Goal: Check status: Check status

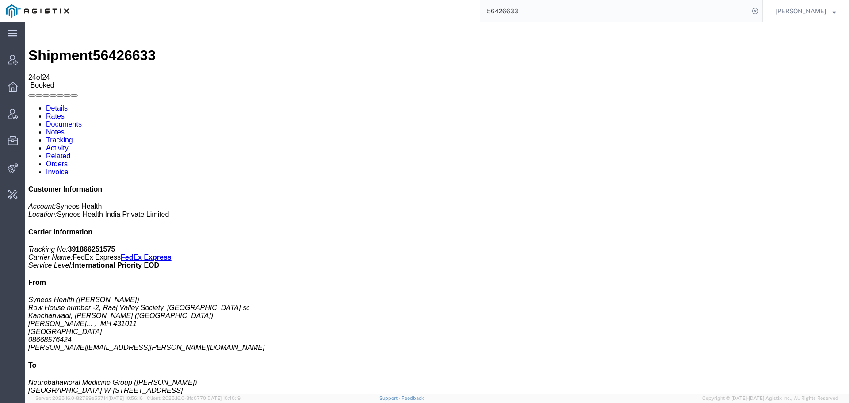
click at [501, 10] on input "56426633" at bounding box center [614, 10] width 269 height 21
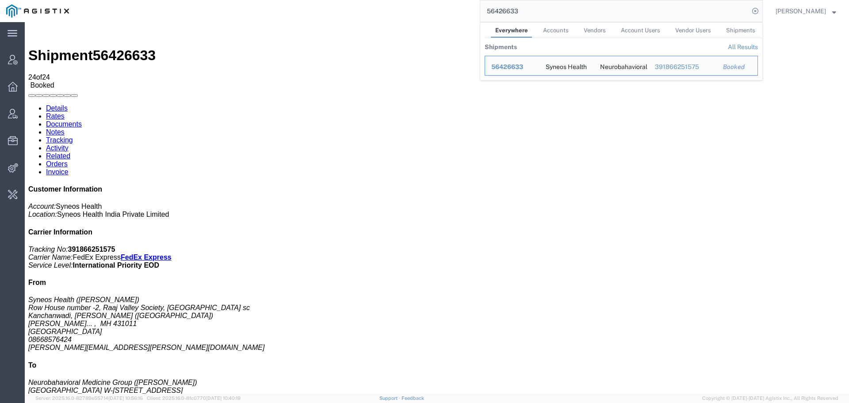
click at [501, 10] on input "56426633" at bounding box center [614, 10] width 269 height 21
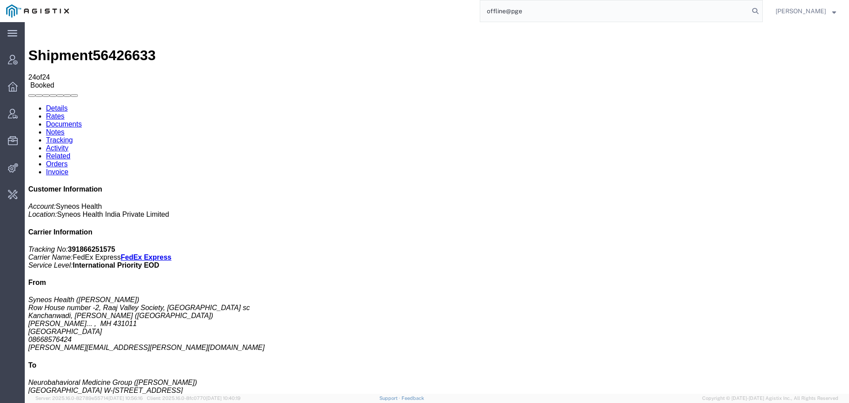
type input "offline@pge"
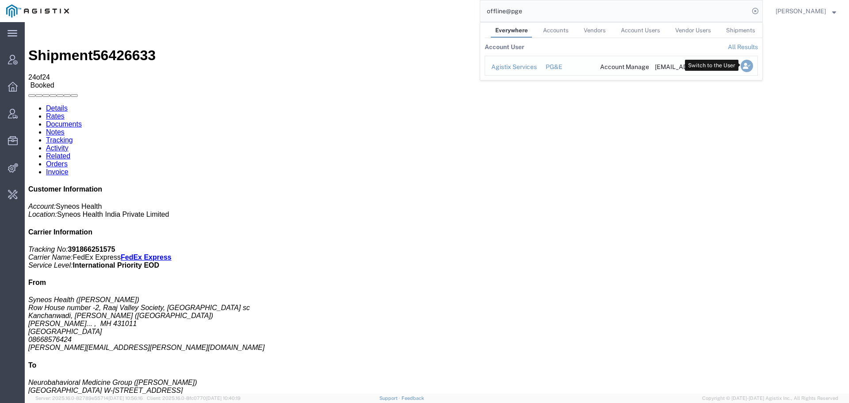
click at [742, 65] on icon "Search Results" at bounding box center [747, 66] width 12 height 12
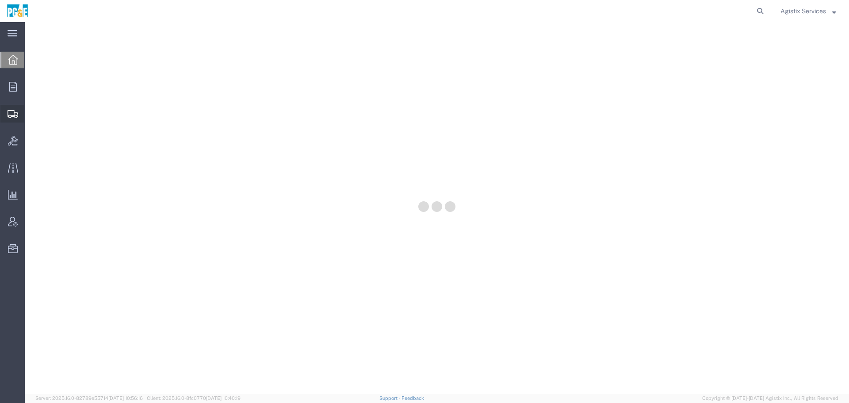
click at [8, 114] on icon at bounding box center [13, 114] width 11 height 8
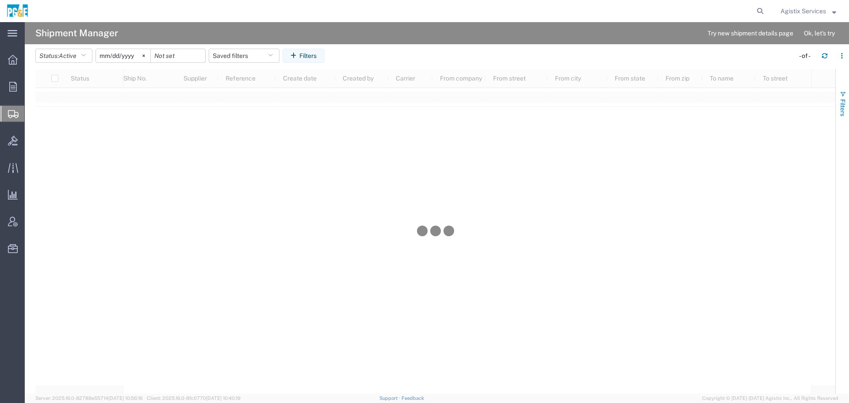
click at [840, 102] on span "Filters" at bounding box center [842, 107] width 7 height 17
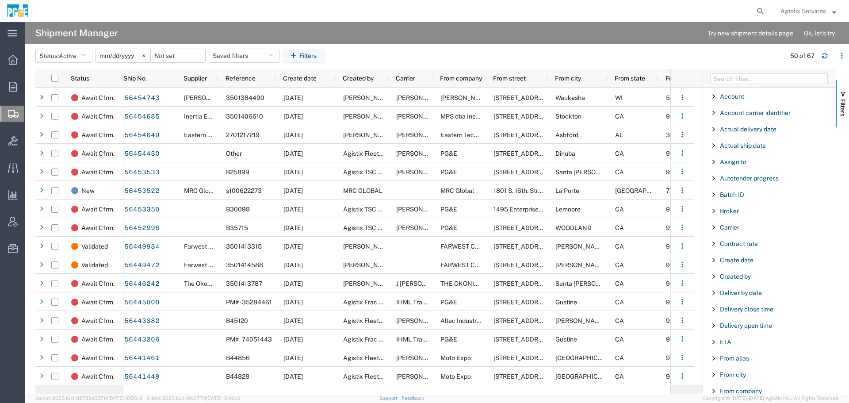
click at [737, 254] on div "Create date" at bounding box center [769, 260] width 133 height 16
click at [733, 279] on div "equal" at bounding box center [769, 282] width 101 height 7
click at [729, 298] on input "Filter List 66 Filters" at bounding box center [772, 298] width 116 height 12
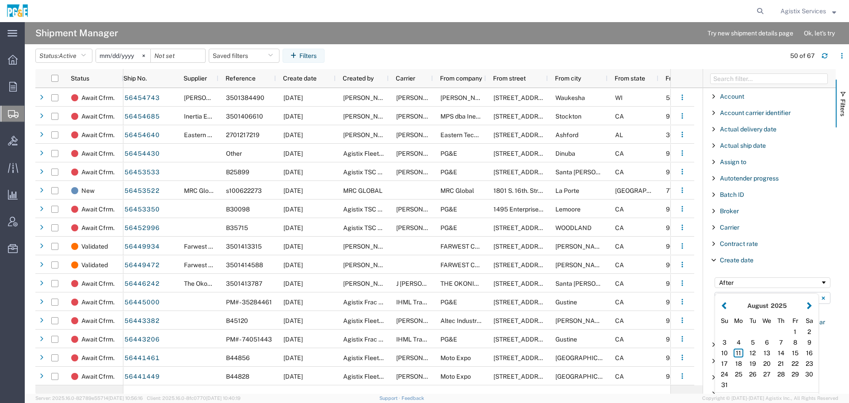
click at [725, 304] on button "Filter List 66 Filters" at bounding box center [723, 305] width 9 height 10
click at [725, 369] on div "27" at bounding box center [724, 374] width 14 height 11
type input "[DATE]"
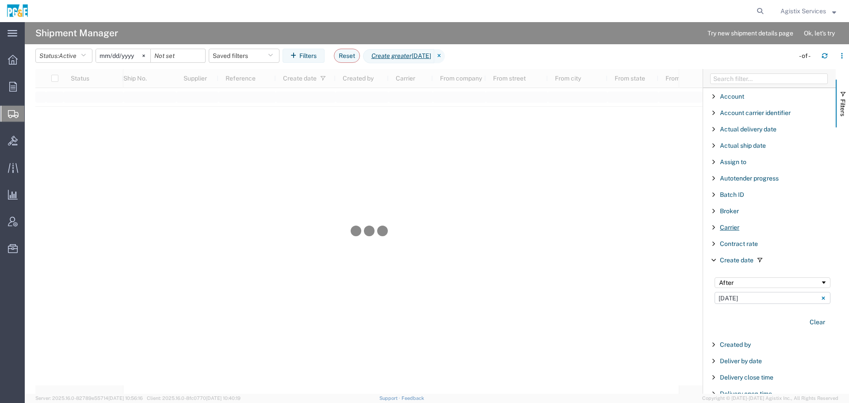
click at [734, 224] on span "Carrier" at bounding box center [729, 227] width 19 height 7
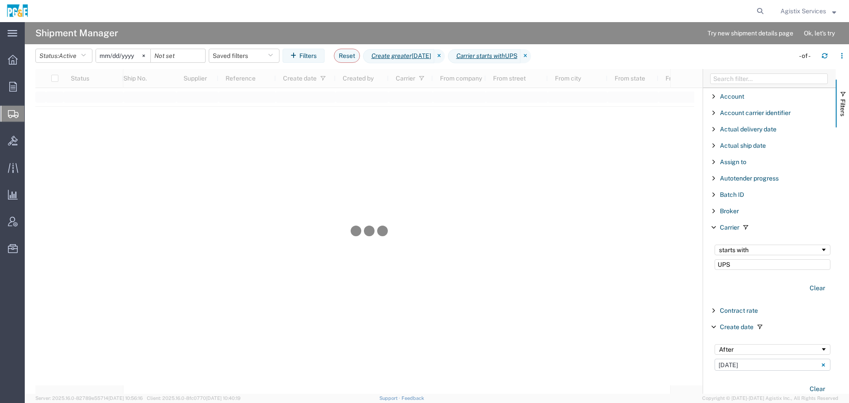
type input "UPS"
click at [738, 246] on div "starts with" at bounding box center [769, 249] width 101 height 7
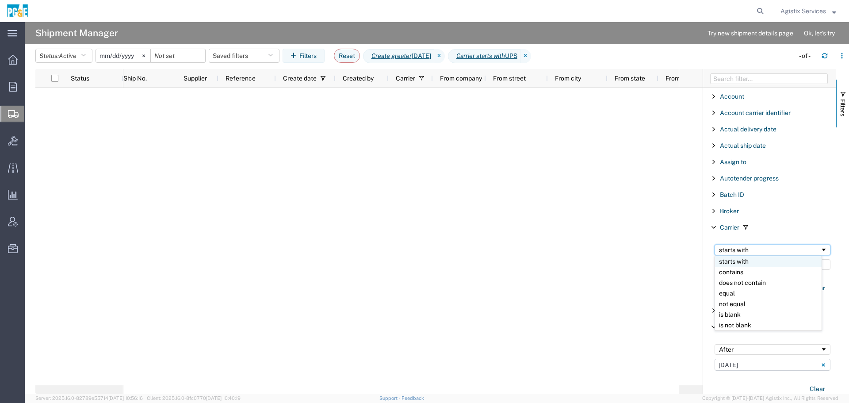
click at [741, 251] on div "starts with" at bounding box center [769, 249] width 101 height 7
click at [62, 59] on span "Active" at bounding box center [68, 56] width 18 height 8
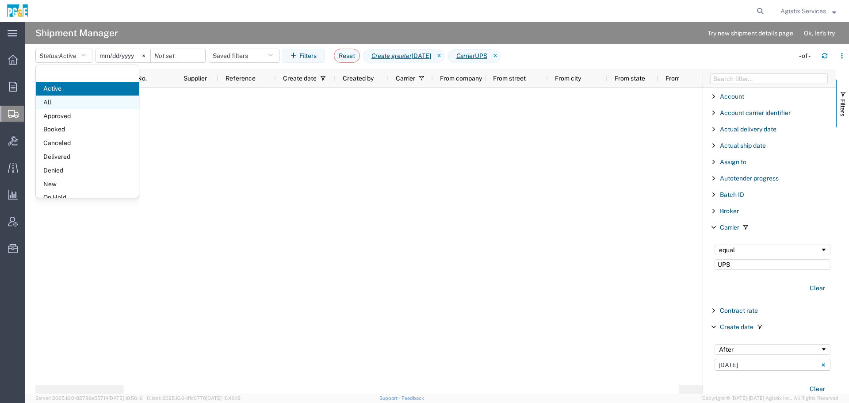
click at [73, 104] on span "All" at bounding box center [87, 102] width 103 height 14
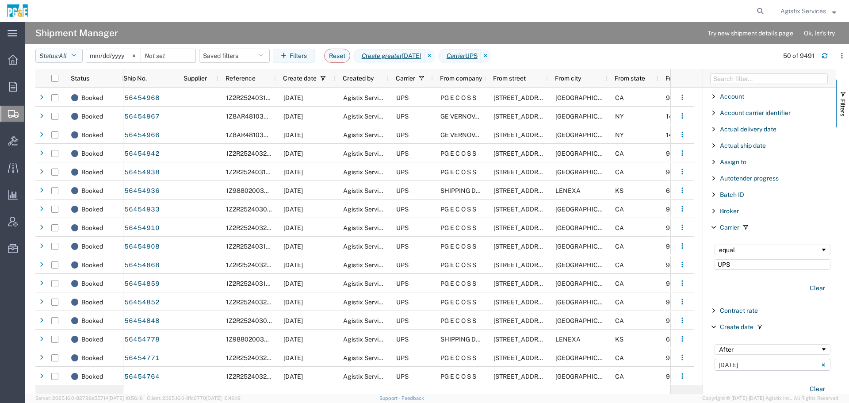
click at [76, 53] on icon "button" at bounding box center [73, 56] width 5 height 6
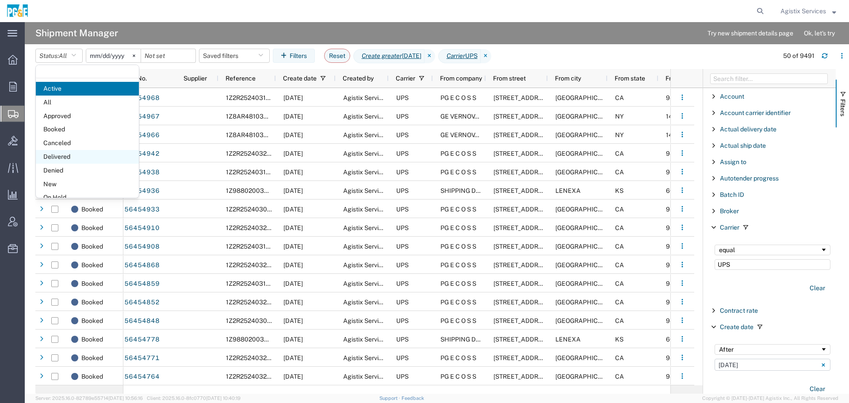
click at [87, 152] on span "Delivered" at bounding box center [87, 157] width 103 height 14
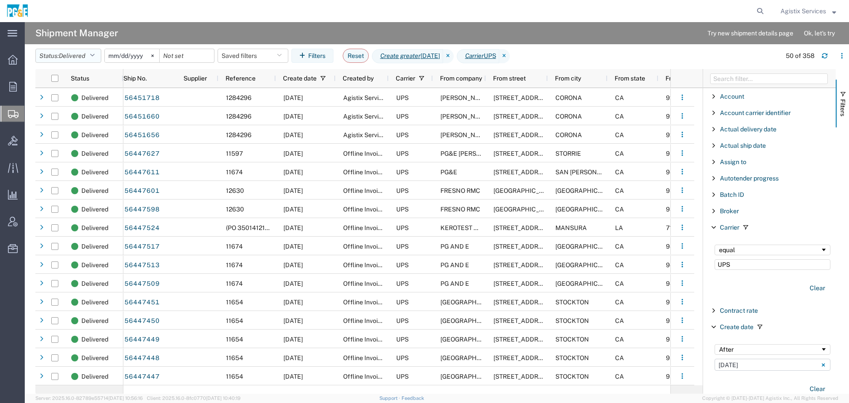
click at [72, 56] on span "Delivered" at bounding box center [72, 55] width 27 height 7
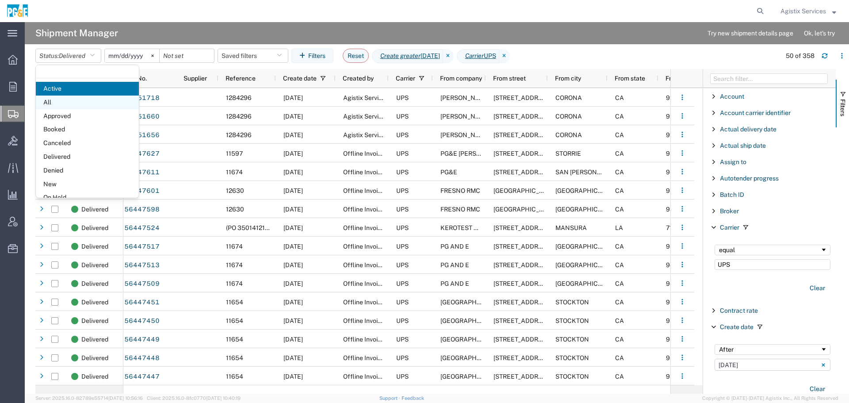
click at [61, 101] on span "All" at bounding box center [87, 102] width 103 height 14
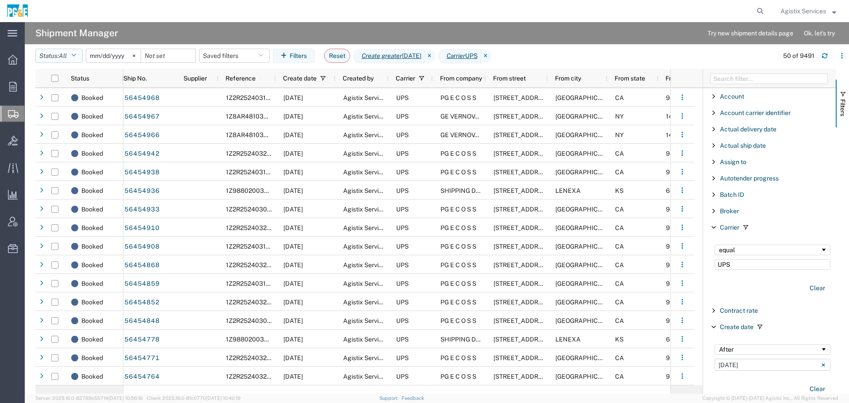
click at [67, 54] on span "All" at bounding box center [63, 55] width 8 height 7
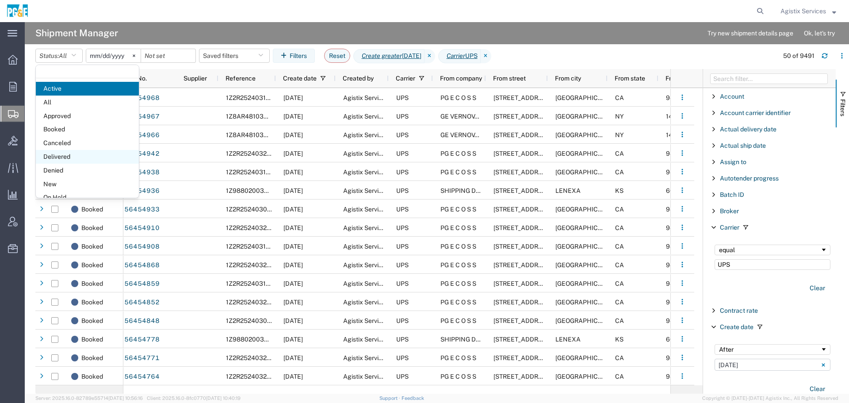
click at [73, 159] on span "Delivered" at bounding box center [87, 157] width 103 height 14
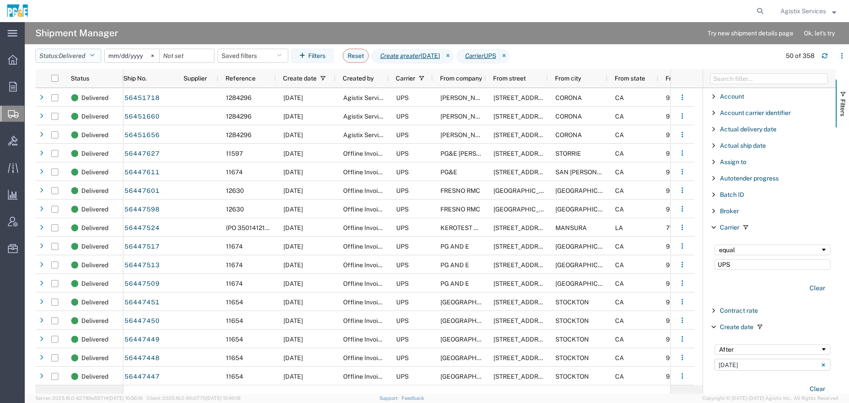
click at [95, 54] on icon "button" at bounding box center [92, 56] width 5 height 6
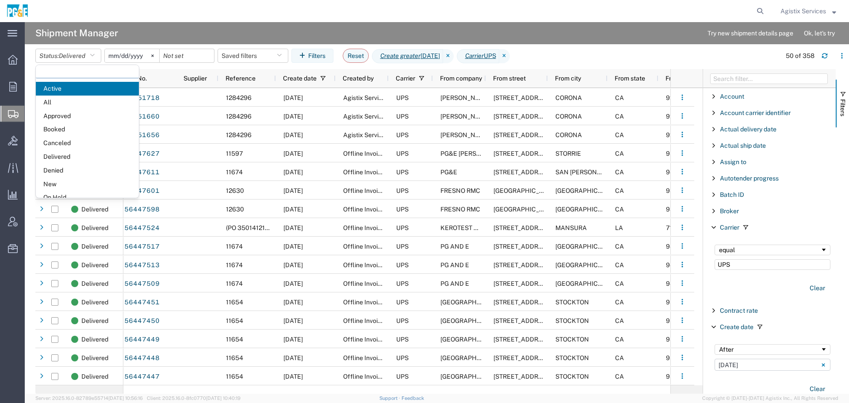
scroll to position [51, 0]
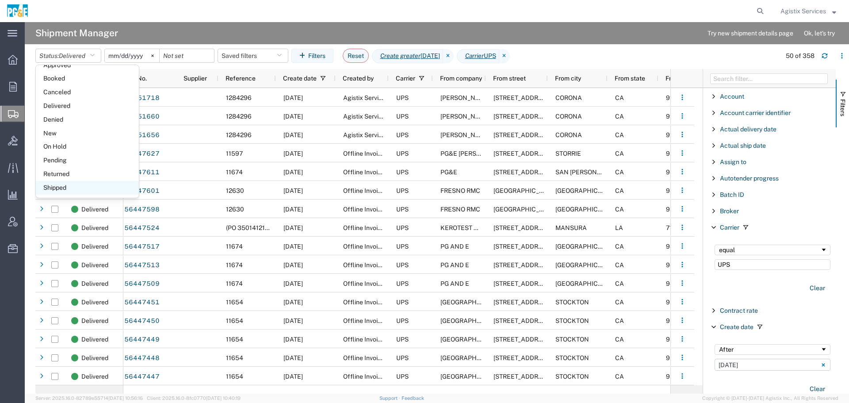
click at [73, 184] on span "Shipped" at bounding box center [87, 188] width 103 height 14
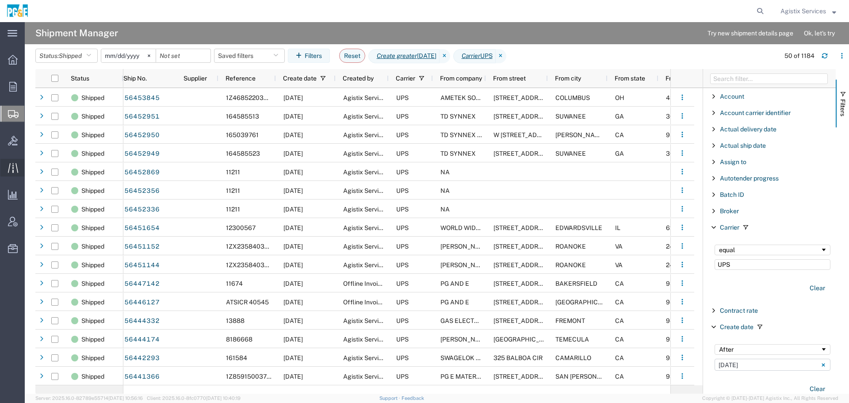
click at [12, 168] on icon at bounding box center [13, 168] width 10 height 10
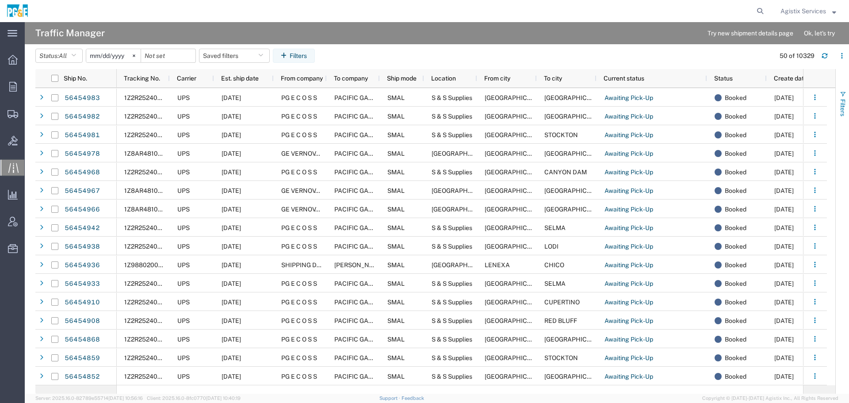
click at [841, 99] on span "Filters" at bounding box center [842, 107] width 7 height 17
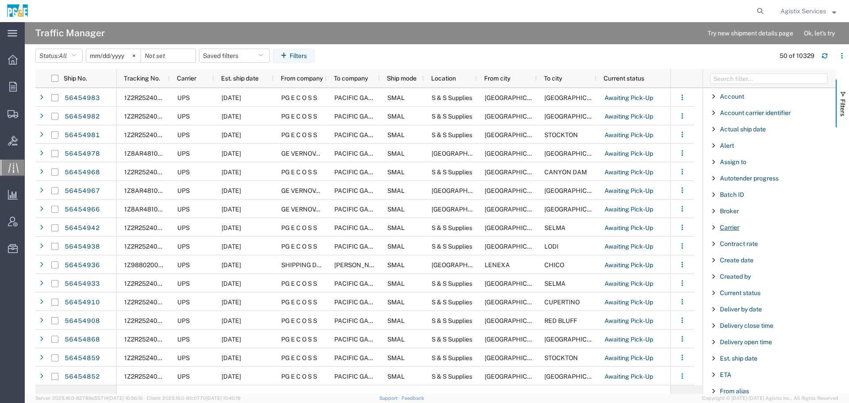
click at [730, 224] on span "Carrier" at bounding box center [729, 227] width 19 height 7
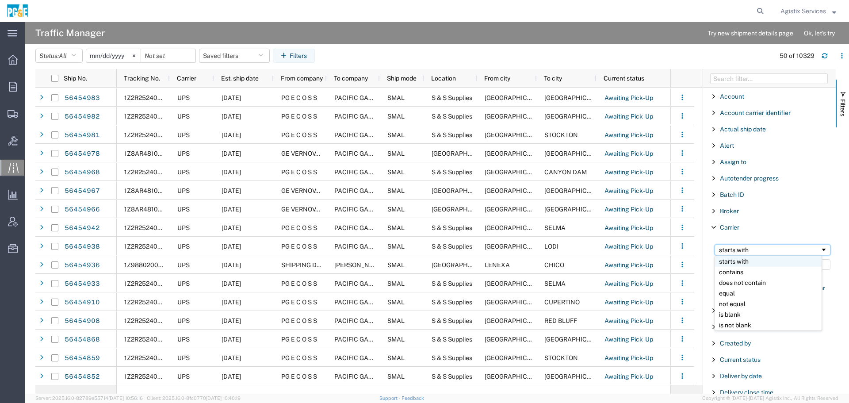
click at [729, 248] on div "starts with" at bounding box center [769, 249] width 101 height 7
click at [742, 259] on input "Filter Value" at bounding box center [772, 264] width 116 height 11
type input "ups"
click at [158, 57] on input "date" at bounding box center [168, 55] width 54 height 13
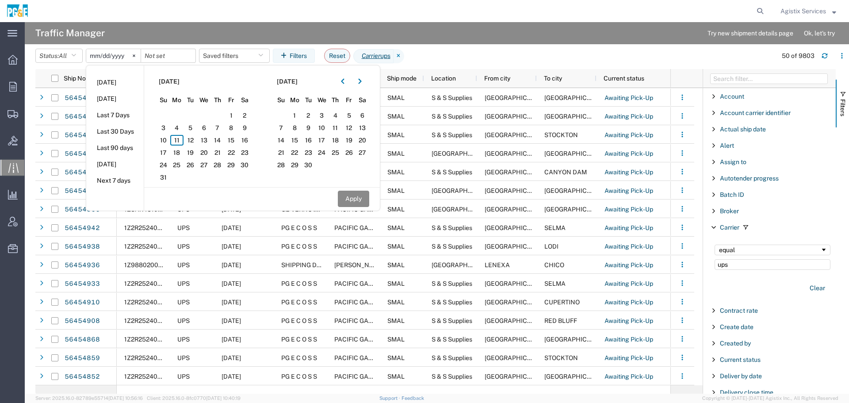
click at [177, 36] on agx-page-header "Traffic Manager Try new shipment details page Ok, let's try" at bounding box center [437, 33] width 824 height 22
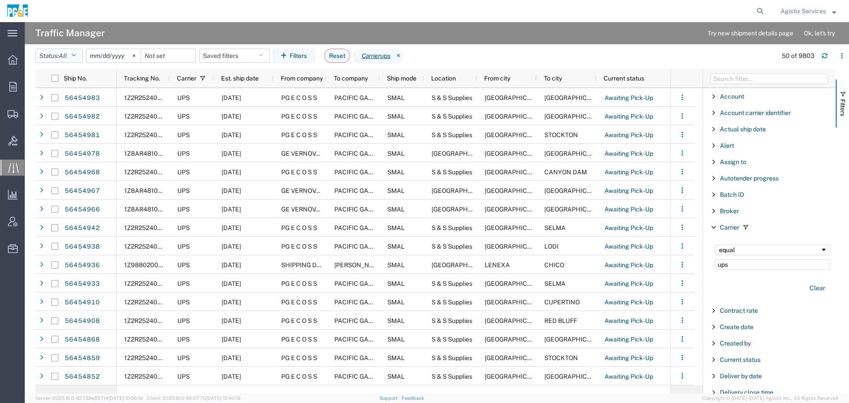
click at [72, 51] on button "Status: All" at bounding box center [58, 56] width 47 height 14
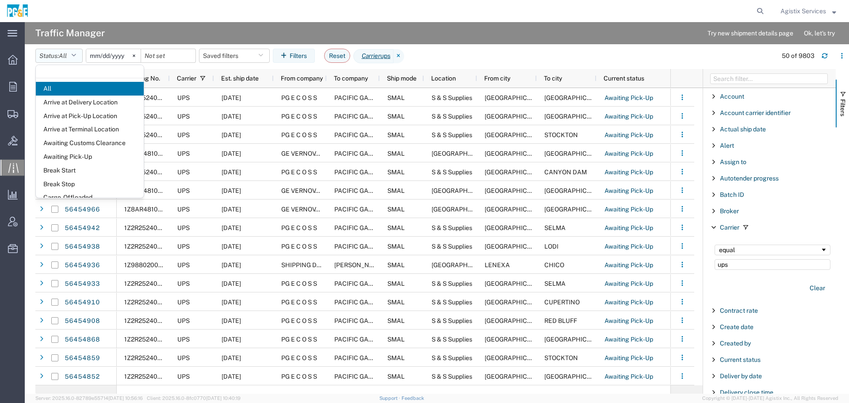
click at [72, 51] on button "Status: All" at bounding box center [58, 56] width 47 height 14
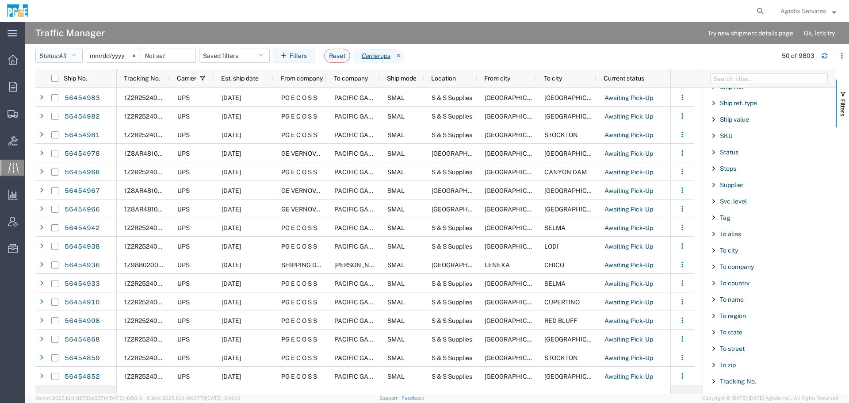
scroll to position [846, 0]
click at [729, 132] on span "Status" at bounding box center [729, 135] width 19 height 7
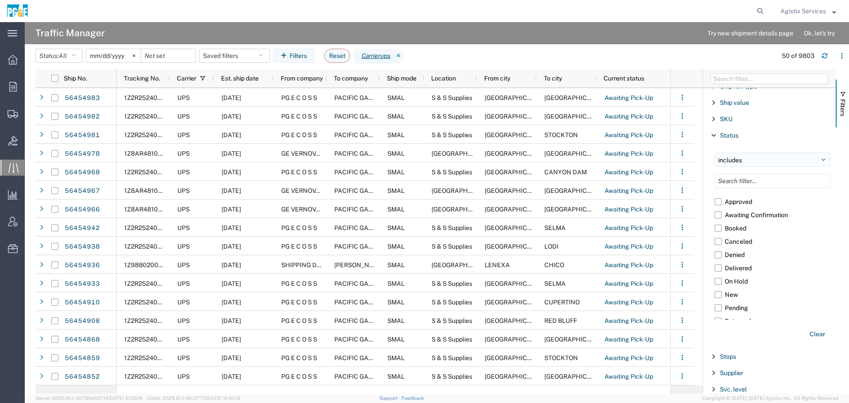
click at [734, 153] on select "includes excludes" at bounding box center [772, 160] width 116 height 14
click at [718, 280] on label "Shipped" at bounding box center [772, 286] width 116 height 13
click at [0, 0] on input "Shipped" at bounding box center [0, 0] width 0 height 0
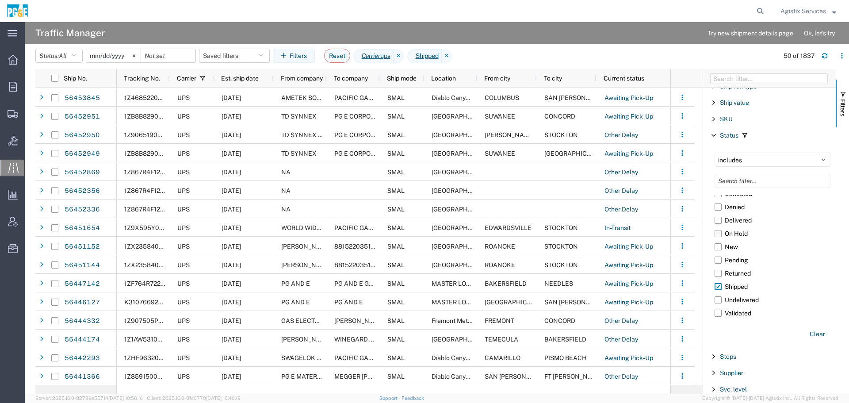
click at [567, 41] on agx-page-header "Traffic Manager Try new shipment details page Ok, let's try" at bounding box center [437, 33] width 824 height 22
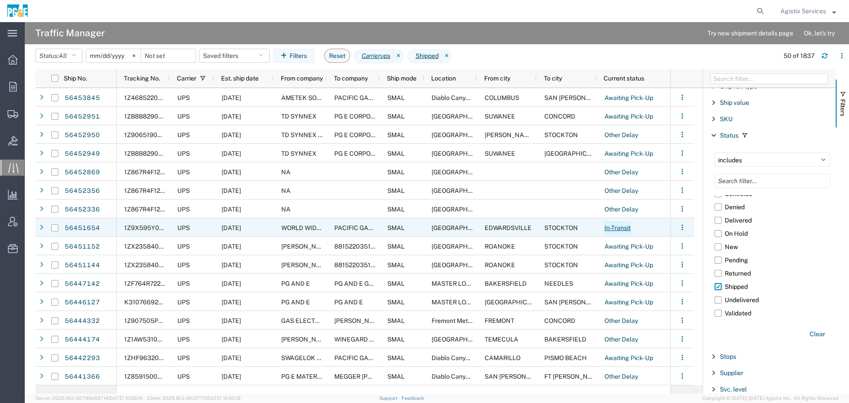
click at [617, 229] on link "In-Transit" at bounding box center [617, 228] width 27 height 14
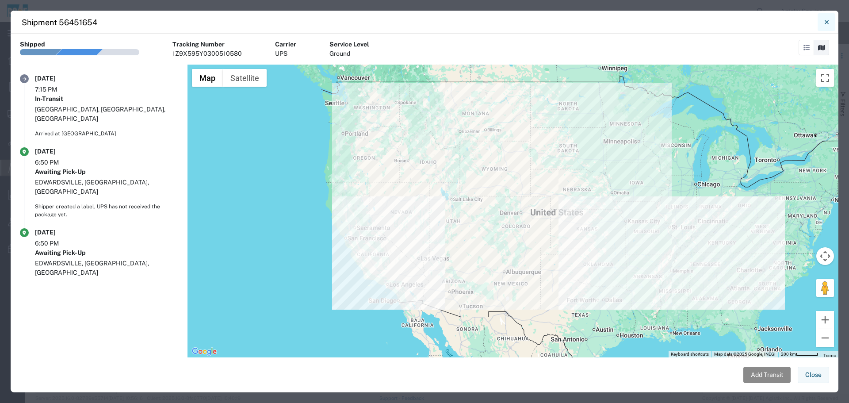
click at [828, 22] on button "Close" at bounding box center [826, 22] width 18 height 18
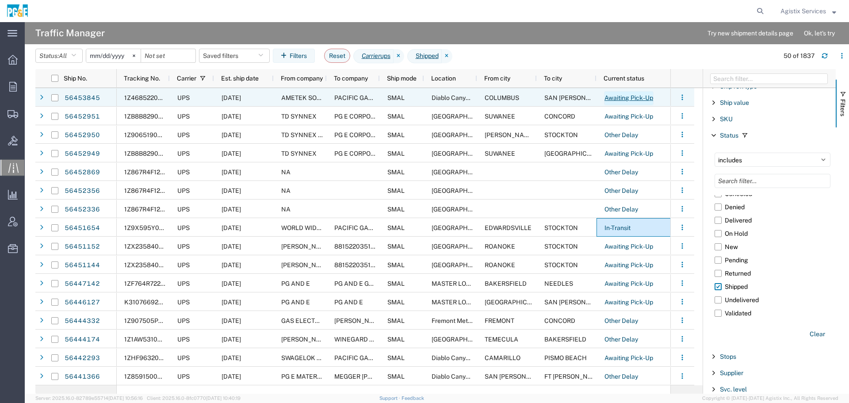
click at [621, 97] on link "Awaiting Pick-Up" at bounding box center [629, 98] width 50 height 14
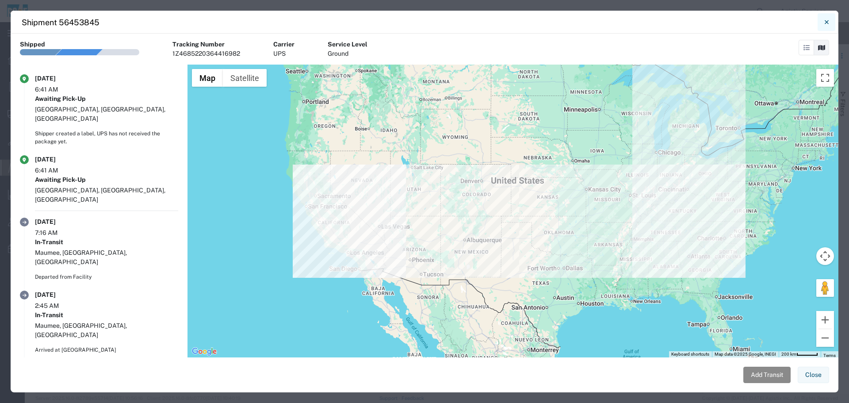
click at [827, 22] on icon "Close" at bounding box center [826, 22] width 4 height 4
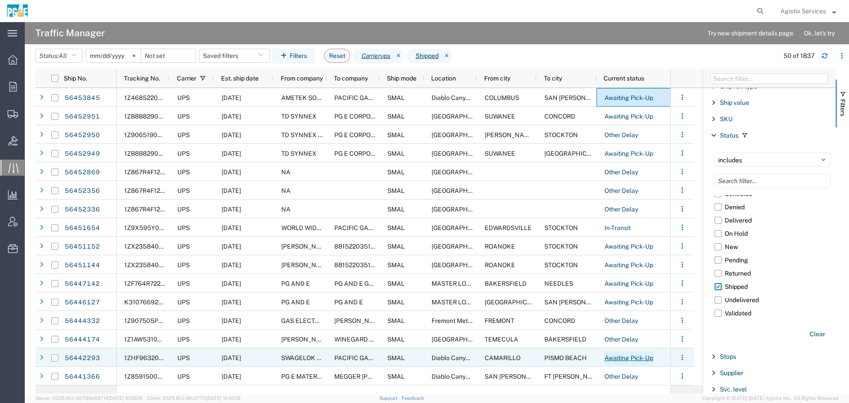
click at [628, 361] on link "Awaiting Pick-Up" at bounding box center [629, 358] width 50 height 14
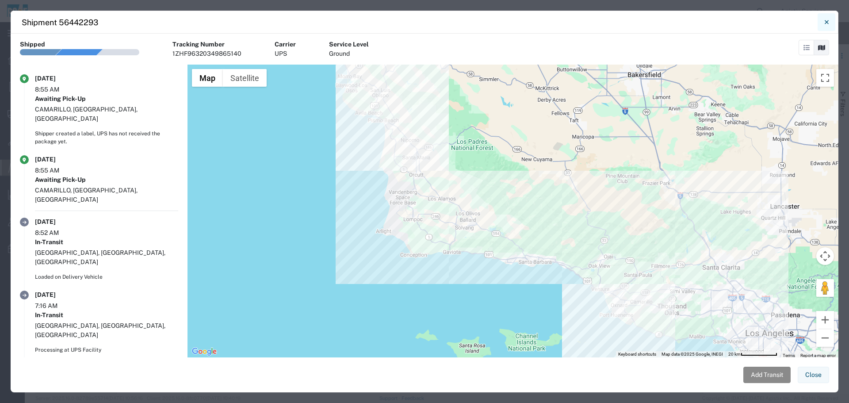
click at [825, 25] on icon "Close" at bounding box center [827, 22] width 4 height 11
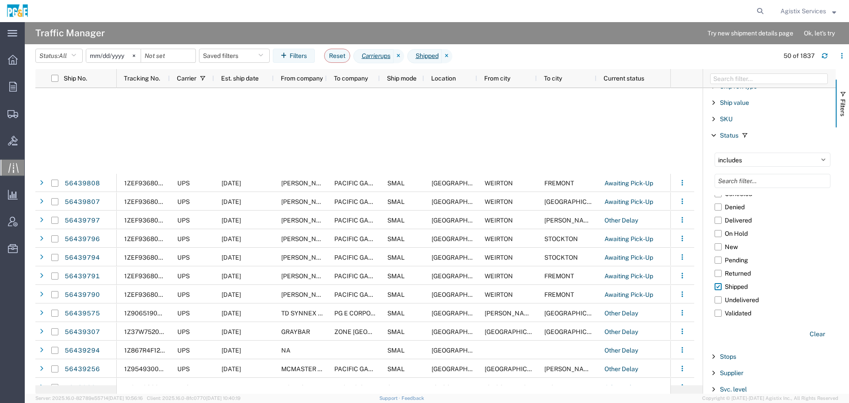
scroll to position [573, 0]
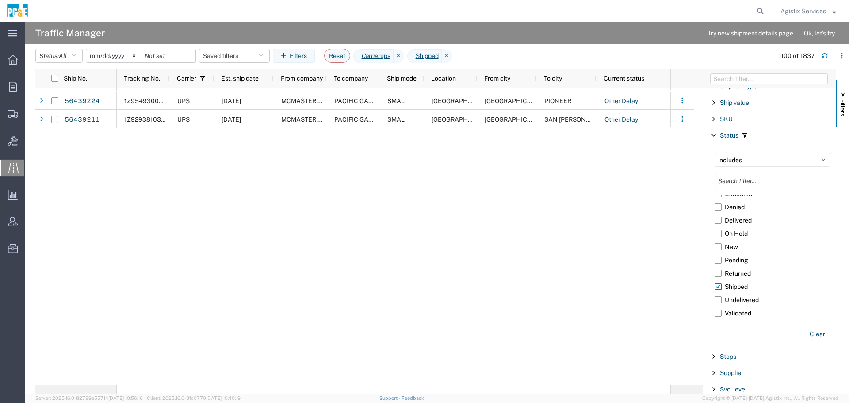
scroll to position [121, 0]
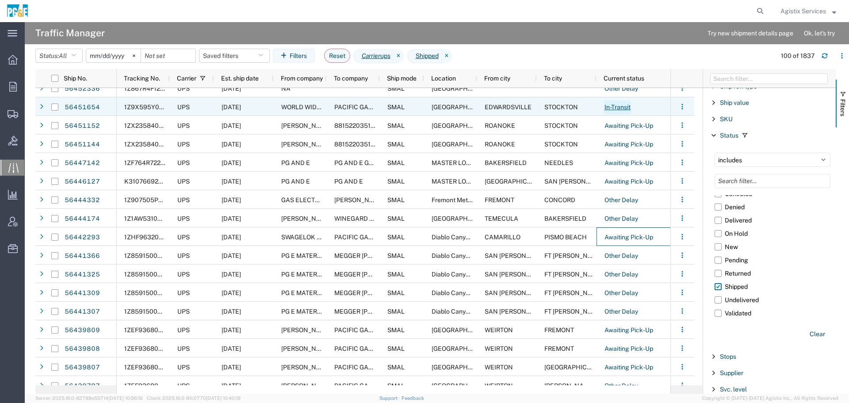
click at [615, 105] on link "In-Transit" at bounding box center [617, 107] width 27 height 14
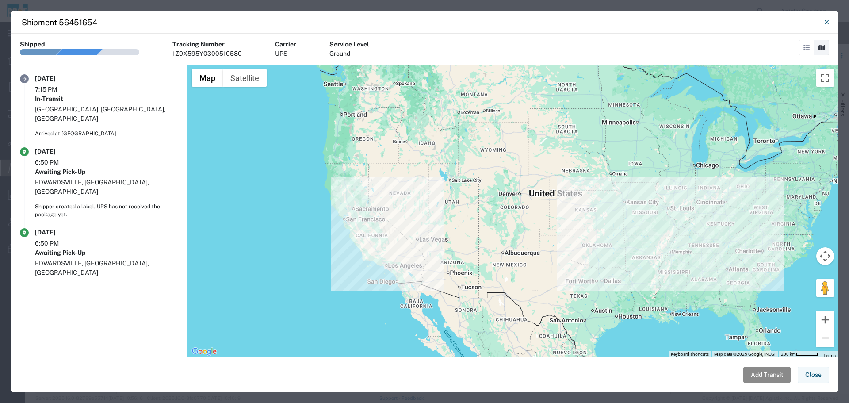
click at [806, 46] on icon at bounding box center [806, 48] width 6 height 6
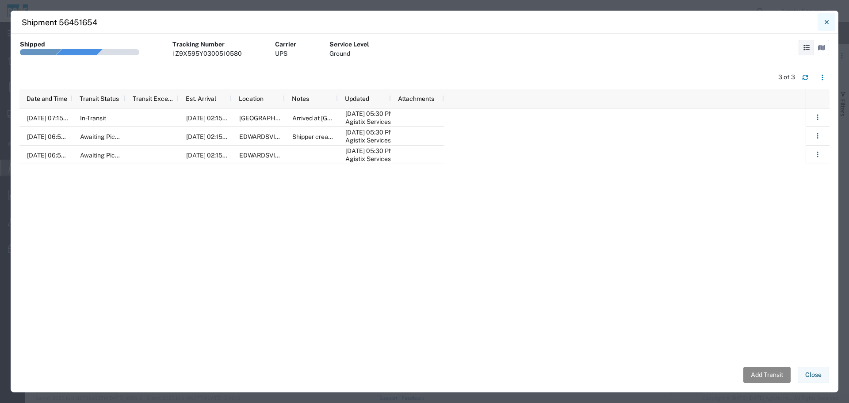
click at [830, 20] on button "Close" at bounding box center [826, 22] width 18 height 18
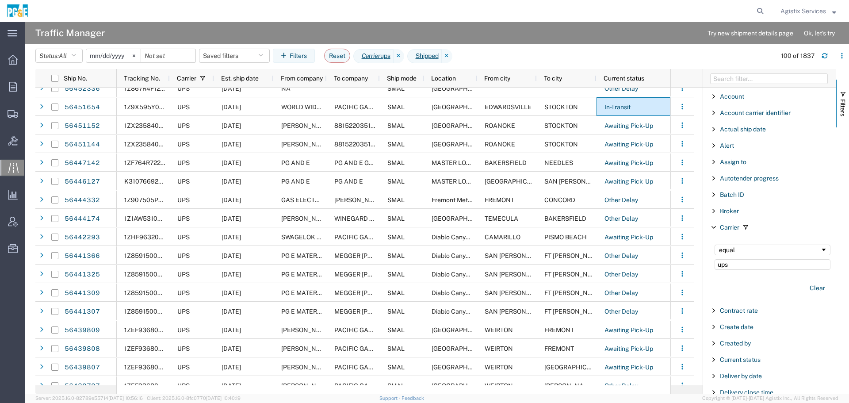
scroll to position [294, 0]
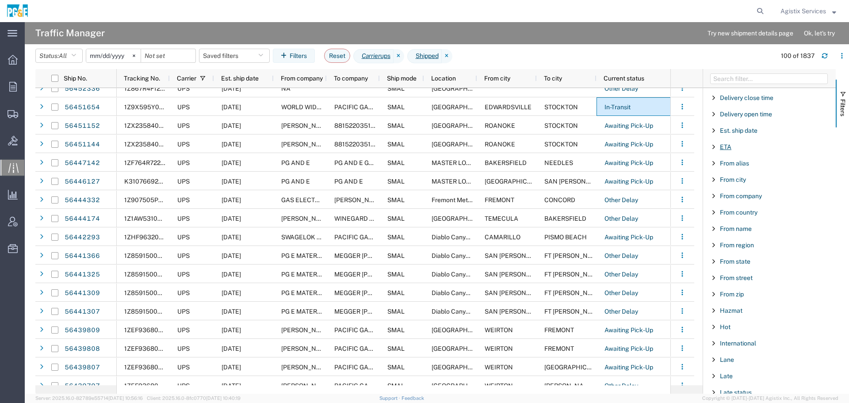
click at [725, 146] on span "ETA" at bounding box center [725, 146] width 11 height 7
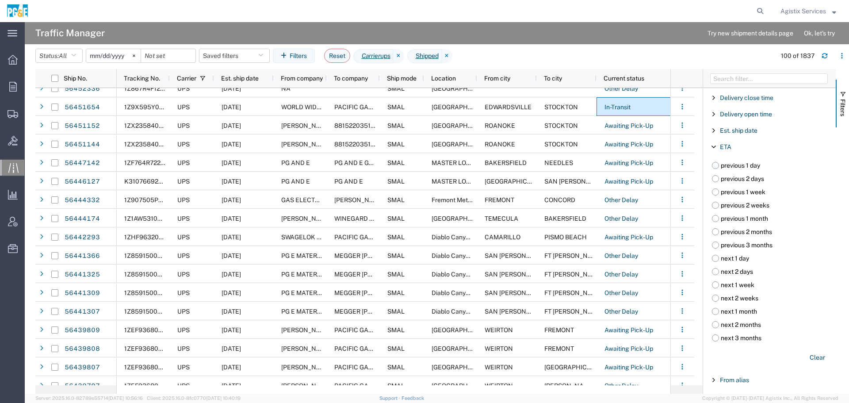
click at [742, 162] on label "previous 1 day" at bounding box center [774, 165] width 124 height 13
click at [0, 0] on input "previous 1 day" at bounding box center [0, 0] width 0 height 0
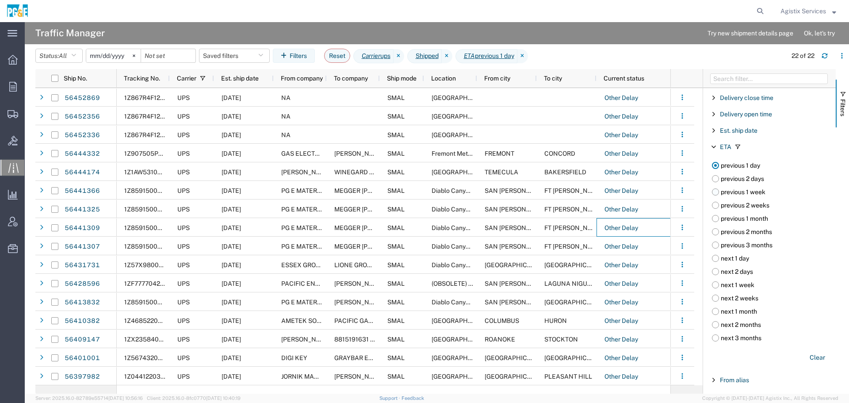
click at [751, 189] on label "previous 1 week" at bounding box center [774, 191] width 124 height 13
click at [0, 0] on input "previous 1 week" at bounding box center [0, 0] width 0 height 0
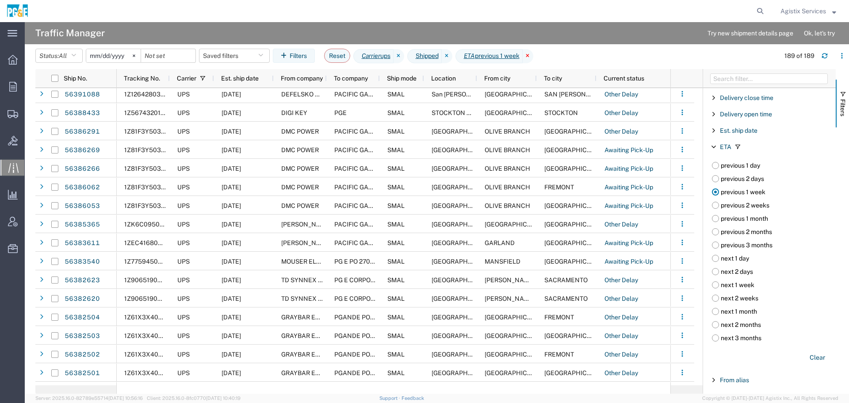
click at [533, 55] on icon at bounding box center [528, 56] width 11 height 14
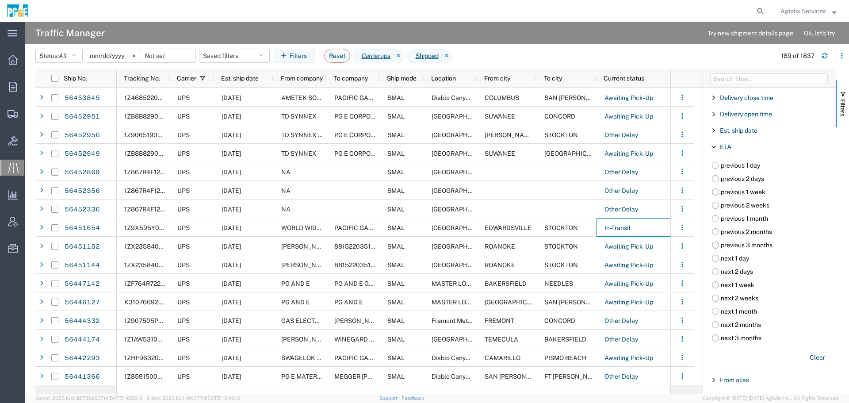
click at [714, 144] on span "Filter List 67 Filters" at bounding box center [713, 146] width 7 height 7
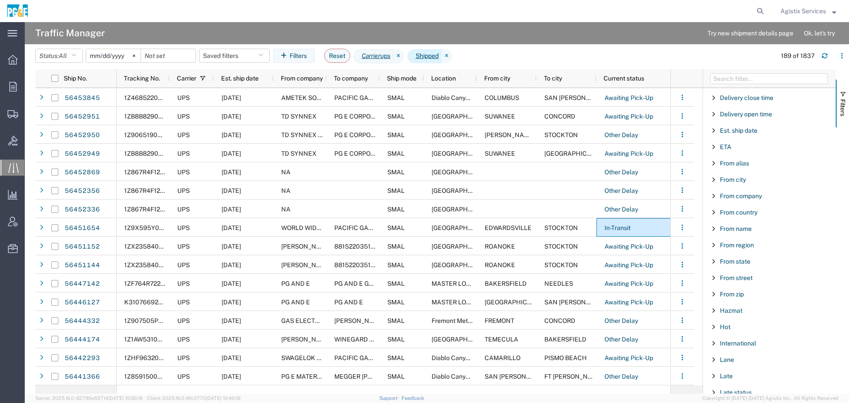
click at [427, 55] on span "Shipped" at bounding box center [424, 56] width 34 height 14
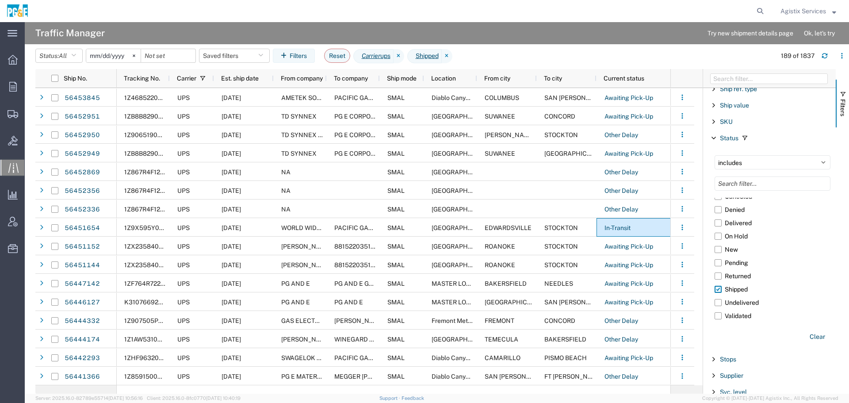
click at [720, 283] on label "Shipped" at bounding box center [772, 289] width 116 height 13
click at [0, 0] on input "Shipped" at bounding box center [0, 0] width 0 height 0
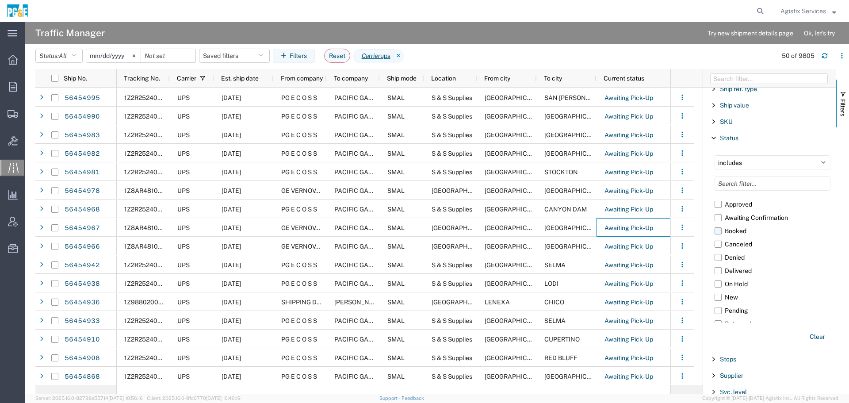
click at [719, 224] on label "Booked" at bounding box center [772, 230] width 116 height 13
click at [0, 0] on input "Booked" at bounding box center [0, 0] width 0 height 0
click at [842, 108] on span "Filters" at bounding box center [842, 107] width 7 height 17
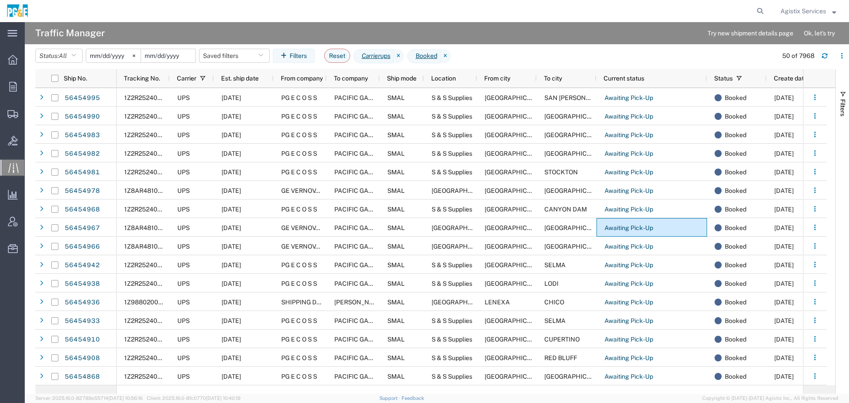
click at [178, 53] on input "date" at bounding box center [168, 55] width 54 height 13
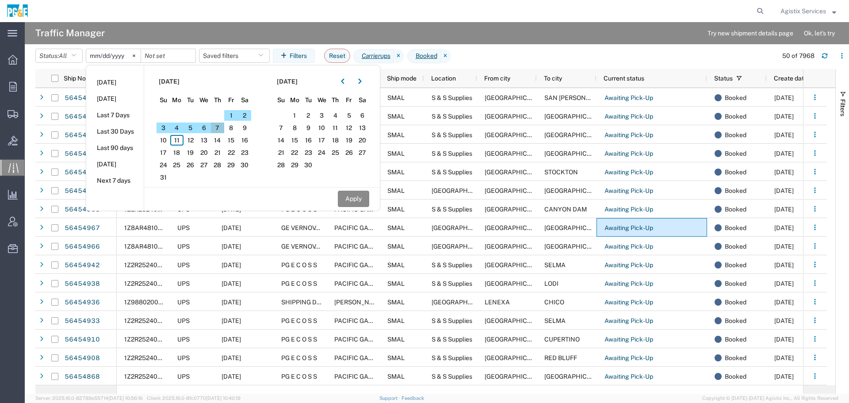
click at [219, 126] on span "7" at bounding box center [218, 127] width 14 height 11
click at [216, 129] on span "7" at bounding box center [218, 127] width 14 height 11
click at [352, 199] on button "Apply" at bounding box center [353, 199] width 31 height 16
type input "[DATE]"
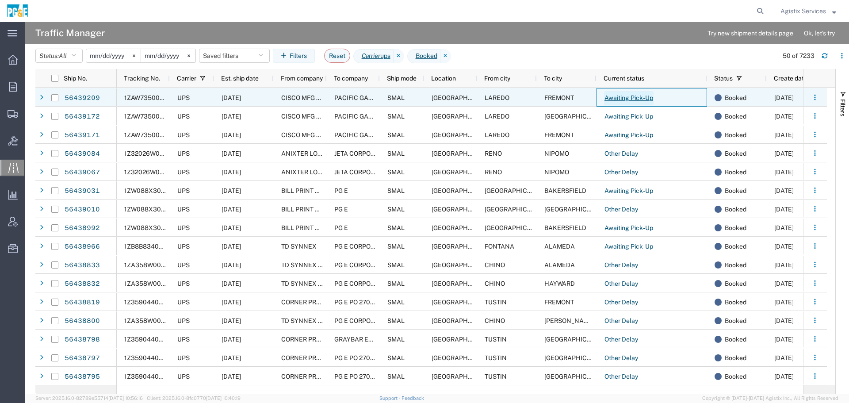
click at [625, 101] on link "Awaiting Pick-Up" at bounding box center [629, 98] width 50 height 14
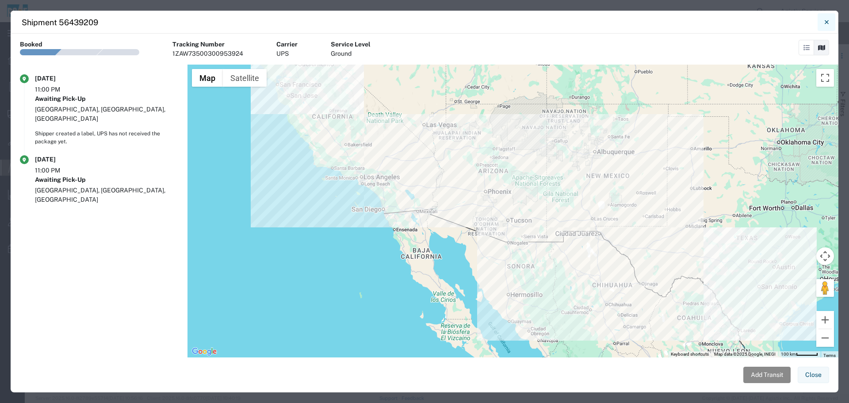
click at [828, 23] on icon "Close" at bounding box center [827, 22] width 4 height 11
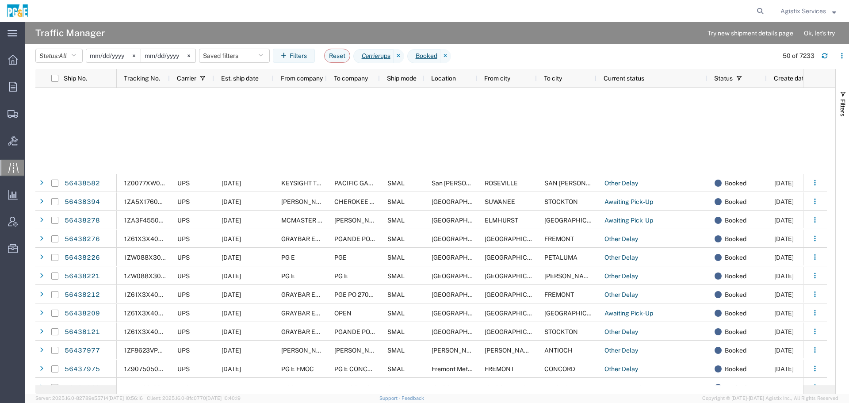
scroll to position [573, 0]
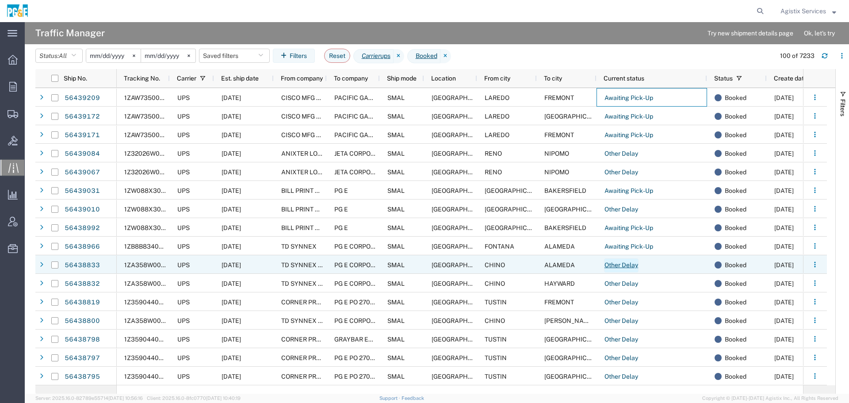
click at [626, 260] on link "Other Delay" at bounding box center [621, 265] width 34 height 14
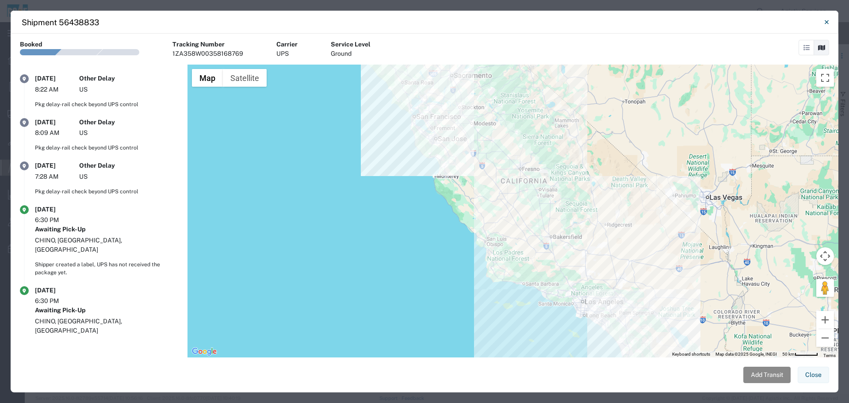
click at [201, 55] on div "1ZA358W00358168769" at bounding box center [207, 53] width 71 height 9
copy div "1ZA358W00358168769"
click at [808, 51] on link at bounding box center [805, 47] width 15 height 15
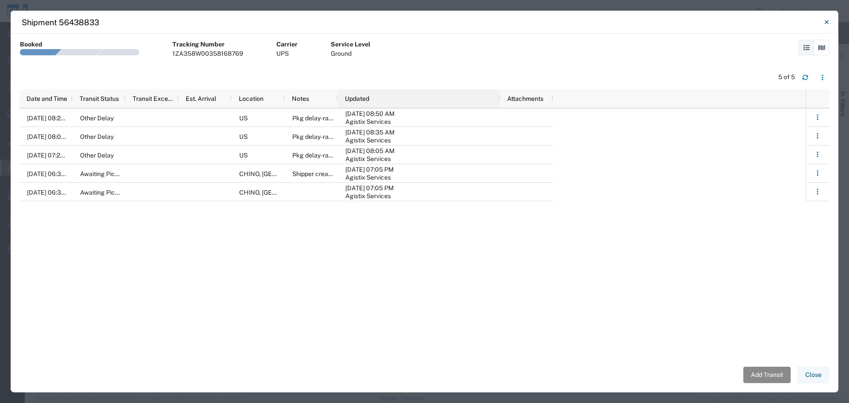
drag, startPoint x: 389, startPoint y: 96, endPoint x: 505, endPoint y: 89, distance: 116.1
click at [501, 89] on div at bounding box center [500, 98] width 4 height 19
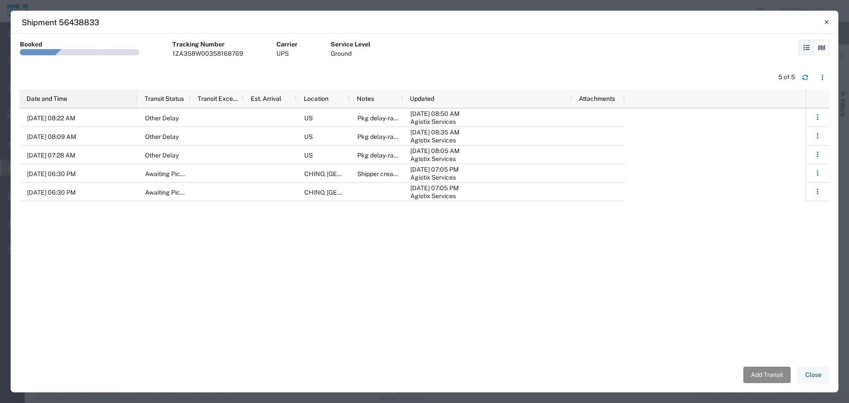
drag, startPoint x: 72, startPoint y: 97, endPoint x: 150, endPoint y: 95, distance: 78.7
click at [139, 95] on div at bounding box center [137, 98] width 4 height 19
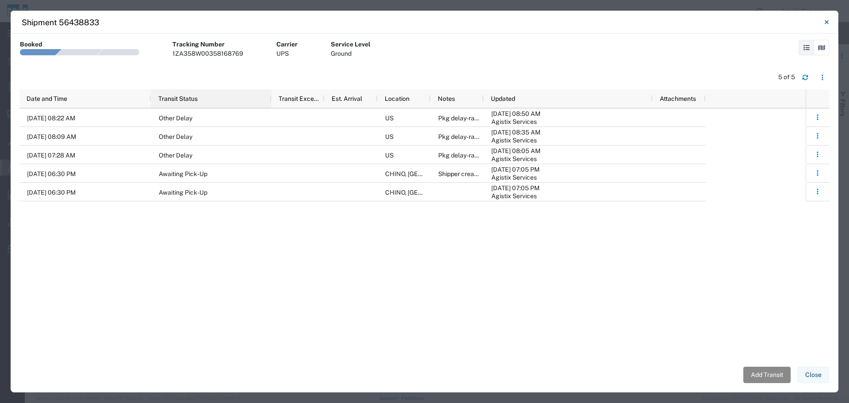
drag, startPoint x: 204, startPoint y: 96, endPoint x: 280, endPoint y: 92, distance: 76.1
click at [273, 92] on div at bounding box center [271, 98] width 4 height 19
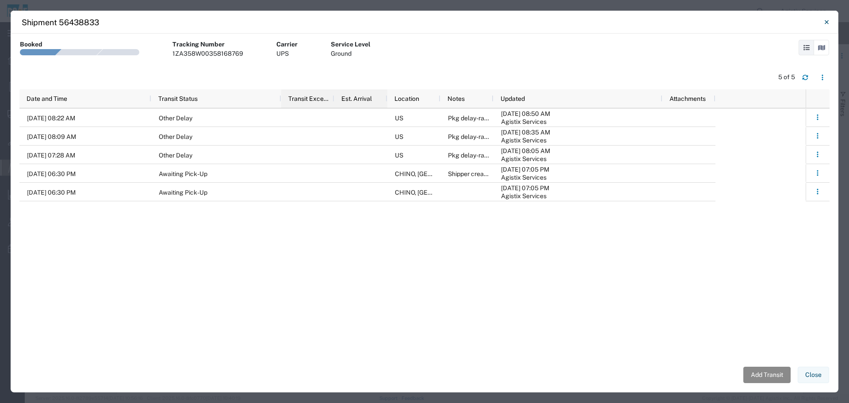
drag, startPoint x: 333, startPoint y: 98, endPoint x: 401, endPoint y: 98, distance: 67.6
click at [336, 98] on div at bounding box center [334, 98] width 4 height 19
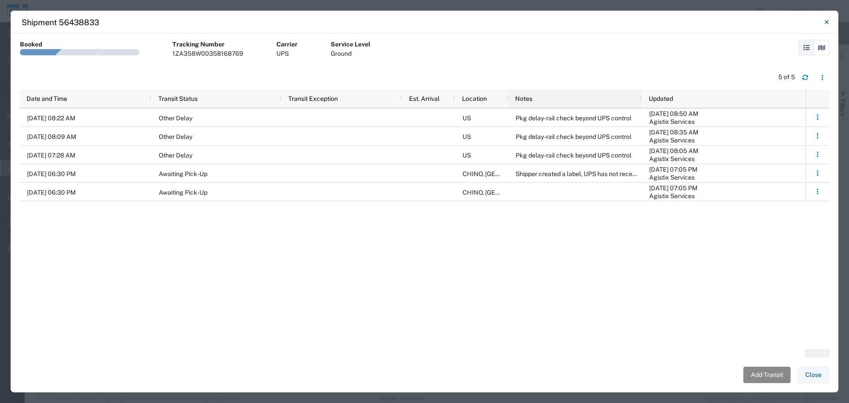
drag, startPoint x: 560, startPoint y: 97, endPoint x: 645, endPoint y: 102, distance: 85.4
click at [643, 102] on div at bounding box center [641, 98] width 4 height 19
drag, startPoint x: 400, startPoint y: 100, endPoint x: 394, endPoint y: 100, distance: 5.3
click at [400, 100] on div at bounding box center [402, 98] width 4 height 19
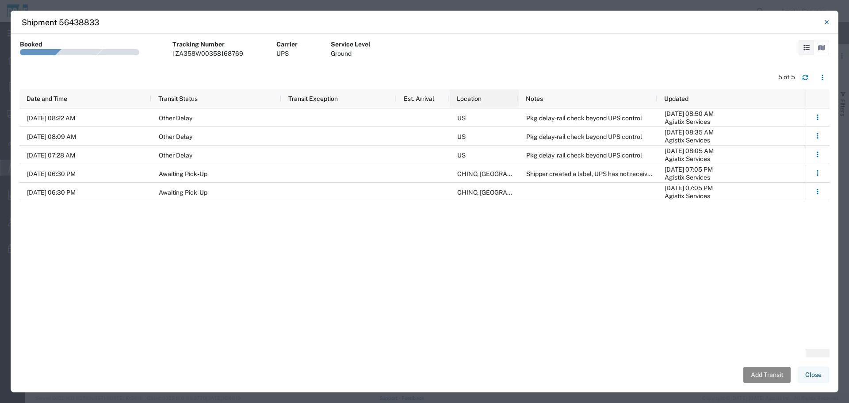
drag, startPoint x: 501, startPoint y: 100, endPoint x: 525, endPoint y: 100, distance: 23.4
click at [520, 100] on div at bounding box center [518, 98] width 4 height 19
click at [807, 76] on icon "button" at bounding box center [804, 76] width 5 height 2
click at [200, 52] on div "1ZA358W00358168769" at bounding box center [207, 53] width 71 height 9
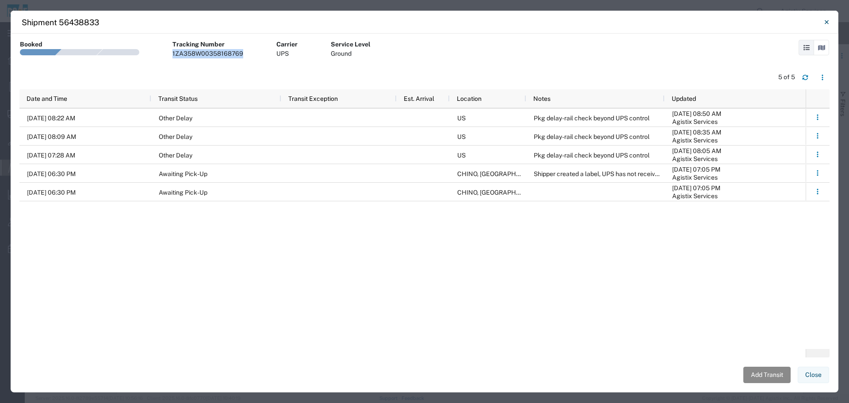
copy div "1ZA358W00358168769"
click at [831, 24] on button "Close" at bounding box center [826, 22] width 18 height 18
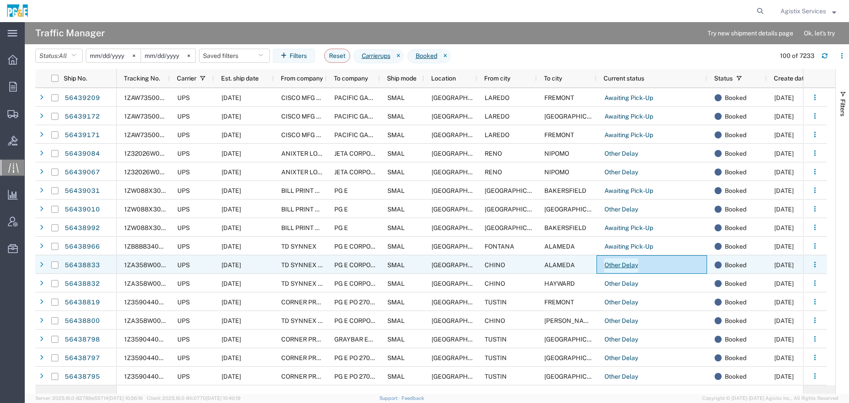
click at [623, 263] on link "Other Delay" at bounding box center [621, 265] width 34 height 14
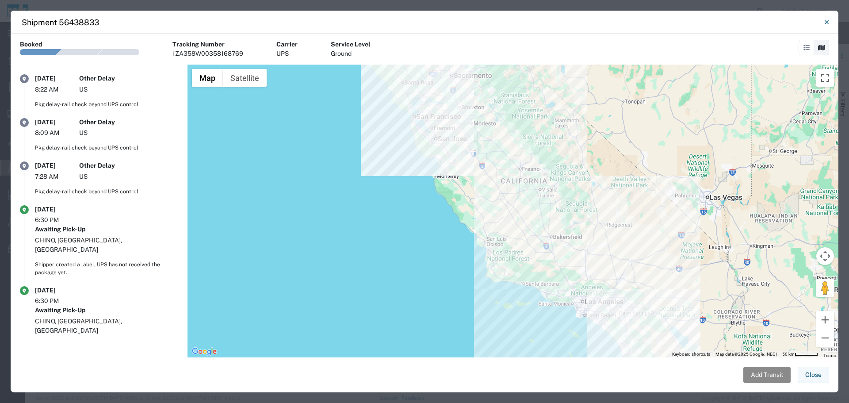
click at [809, 48] on icon at bounding box center [806, 48] width 6 height 6
